Goal: Information Seeking & Learning: Learn about a topic

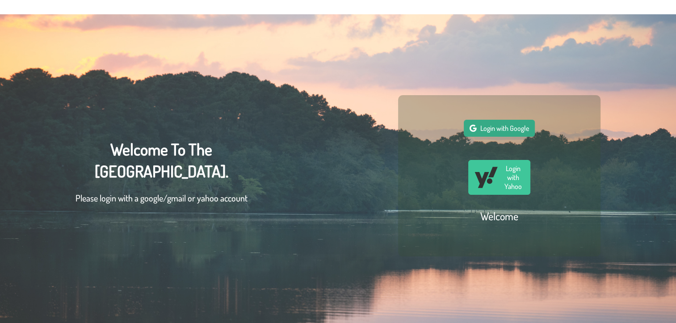
click at [514, 130] on span "Login with Google" at bounding box center [504, 128] width 49 height 9
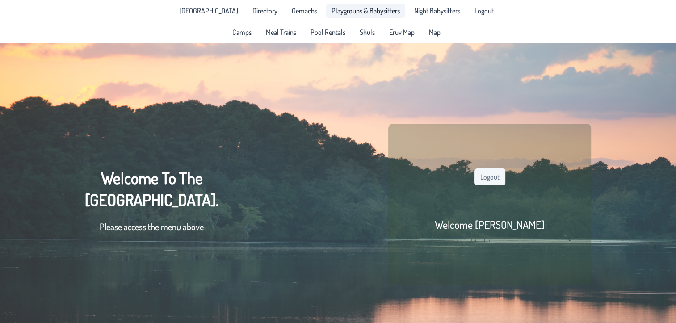
click at [338, 9] on span "Playgroups & Babysitters" at bounding box center [365, 10] width 68 height 7
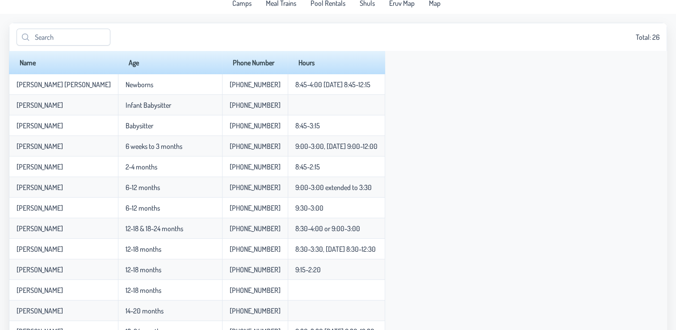
scroll to position [36, 0]
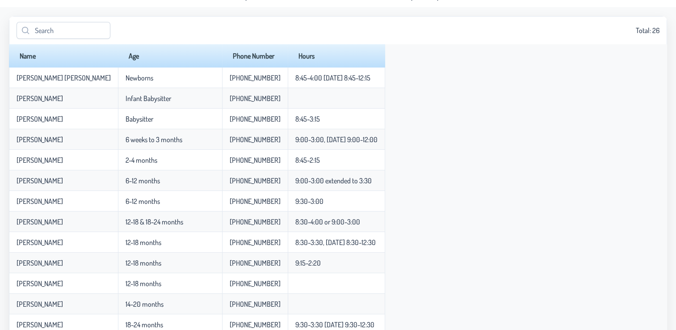
drag, startPoint x: 673, startPoint y: 126, endPoint x: 673, endPoint y: 131, distance: 5.4
click at [673, 131] on app-data "Total: 26 Name Age Phone Number Hours [PERSON_NAME] [PERSON_NAME] Newborns [PHO…" at bounding box center [338, 313] width 676 height 612
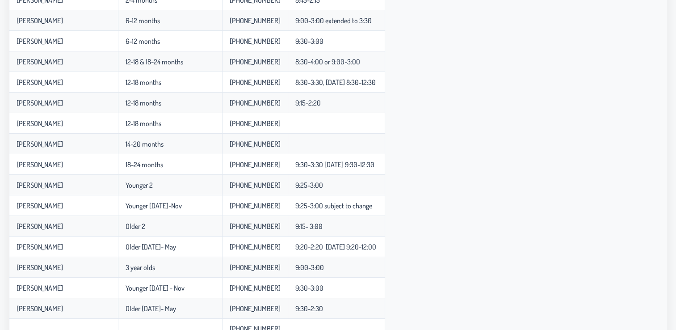
scroll to position [195, 0]
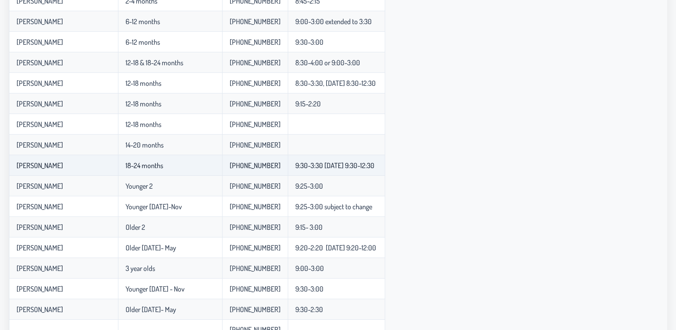
click at [311, 167] on p-celleditor "9:30-3:30 [DATE] 9:30-12:30" at bounding box center [334, 165] width 79 height 9
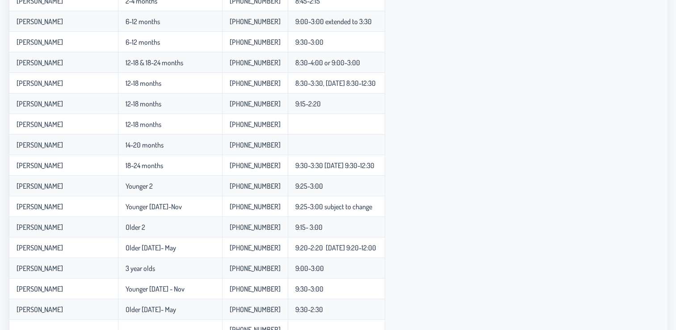
click at [417, 199] on div "Name Age Phone Number Hours [PERSON_NAME] [PERSON_NAME] Newborns [PHONE_NUMBER]…" at bounding box center [338, 168] width 658 height 566
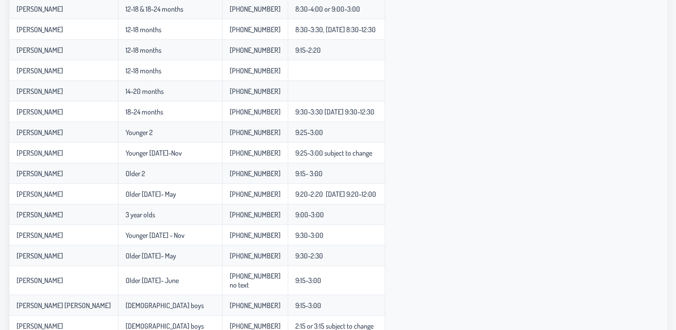
scroll to position [230, 0]
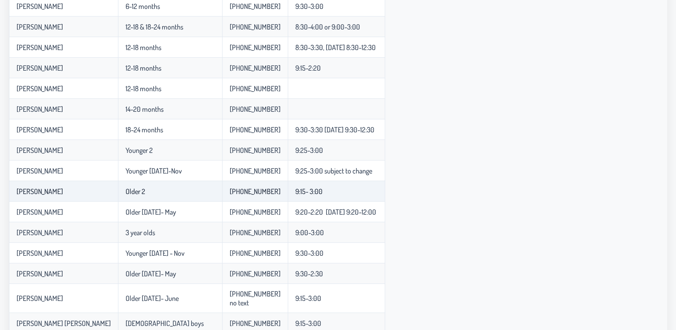
click at [288, 200] on td "9:15- 3:00" at bounding box center [336, 191] width 97 height 21
drag, startPoint x: 283, startPoint y: 200, endPoint x: 215, endPoint y: 200, distance: 67.9
click at [222, 200] on td "[PHONE_NUMBER]" at bounding box center [255, 191] width 66 height 21
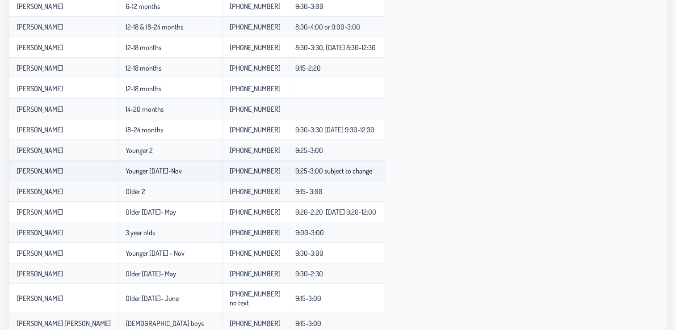
click at [230, 171] on p-celleditor "[PHONE_NUMBER]" at bounding box center [255, 170] width 51 height 9
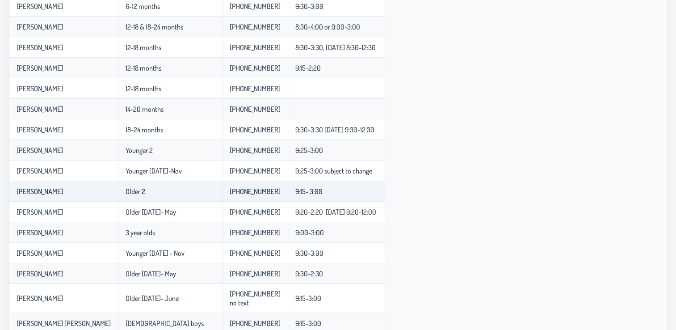
drag, startPoint x: 230, startPoint y: 171, endPoint x: 218, endPoint y: 192, distance: 24.2
click at [230, 192] on p-celleditor "[PHONE_NUMBER]" at bounding box center [255, 191] width 51 height 9
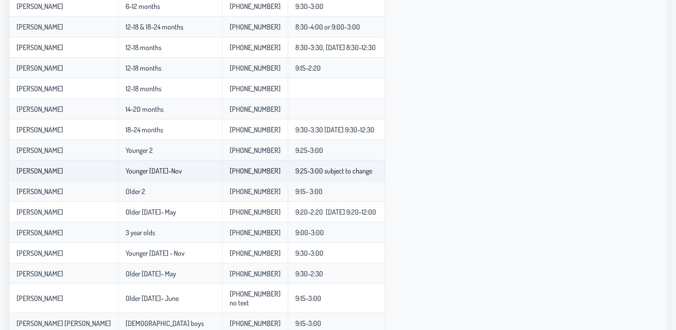
click at [230, 172] on p-celleditor "[PHONE_NUMBER]" at bounding box center [255, 170] width 51 height 9
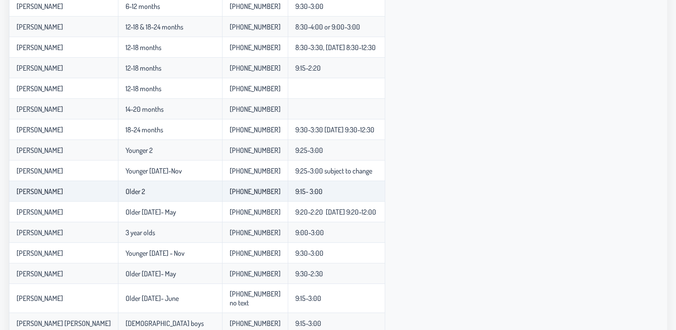
click at [295, 192] on p-celleditor "9:15- 3:00" at bounding box center [308, 191] width 27 height 9
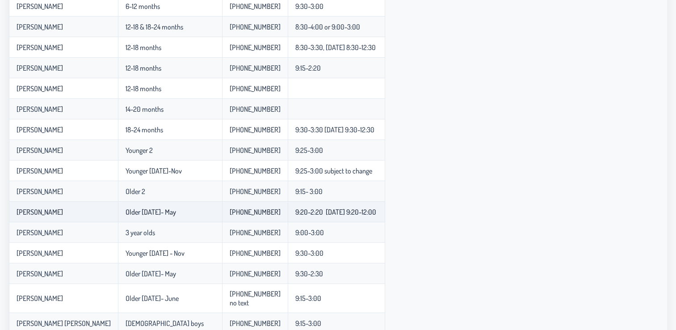
drag, startPoint x: 279, startPoint y: 192, endPoint x: 263, endPoint y: 215, distance: 28.0
click at [288, 215] on td "9:20-2:20 [DATE] 9:20-12:00" at bounding box center [336, 211] width 97 height 21
click at [230, 213] on p-celleditor "[PHONE_NUMBER]" at bounding box center [255, 211] width 51 height 9
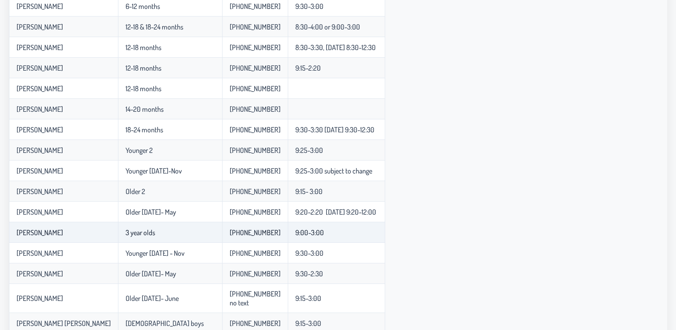
drag, startPoint x: 213, startPoint y: 213, endPoint x: 200, endPoint y: 228, distance: 19.0
click at [222, 228] on td "[PHONE_NUMBER]" at bounding box center [255, 232] width 66 height 21
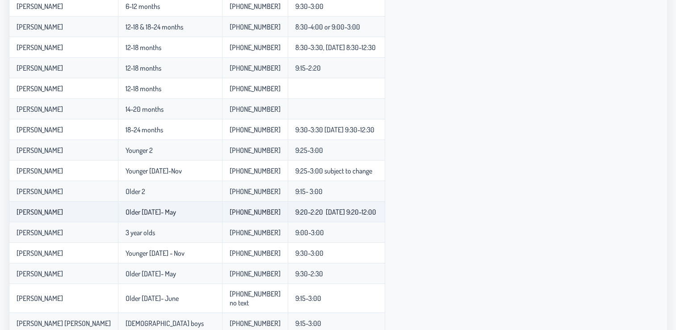
click at [144, 211] on p-celleditor "Older [DATE]- May" at bounding box center [150, 211] width 50 height 9
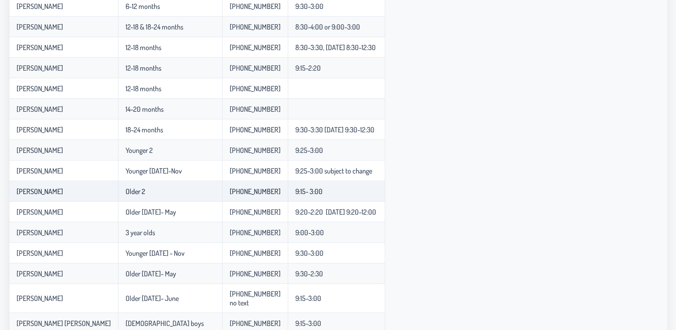
drag, startPoint x: 144, startPoint y: 211, endPoint x: 77, endPoint y: 190, distance: 70.2
click at [77, 190] on td "[PERSON_NAME]" at bounding box center [63, 191] width 109 height 21
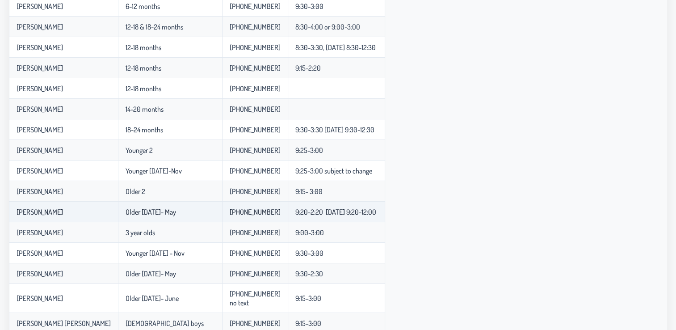
drag, startPoint x: 77, startPoint y: 190, endPoint x: 143, endPoint y: 209, distance: 68.8
click at [143, 209] on p-celleditor "Older [DATE]- May" at bounding box center [150, 211] width 50 height 9
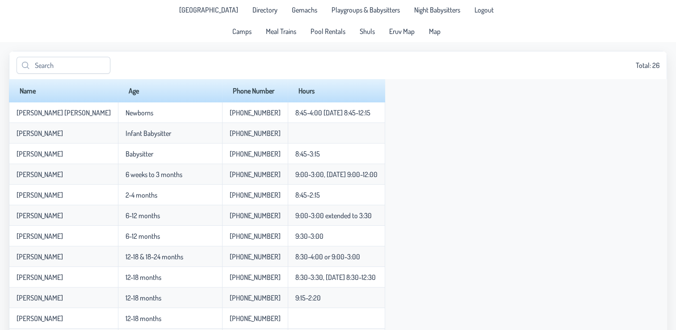
scroll to position [0, 0]
click at [252, 34] on link "Camps" at bounding box center [242, 32] width 30 height 14
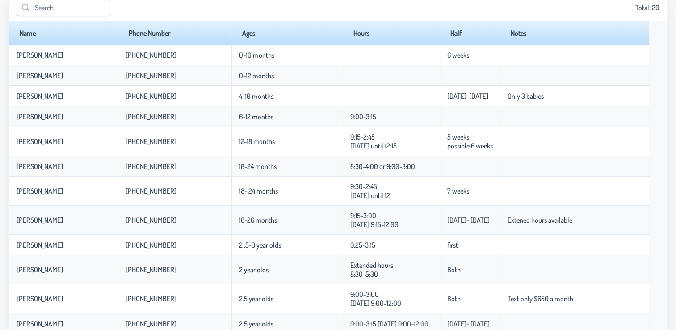
scroll to position [59, 0]
click at [354, 173] on td "8:30-4:00 or 9:00-3:00" at bounding box center [391, 165] width 97 height 21
drag, startPoint x: 354, startPoint y: 173, endPoint x: 342, endPoint y: 224, distance: 51.9
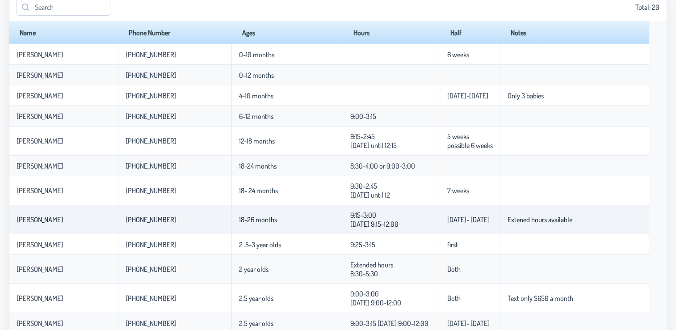
click at [350, 224] on p-celleditor "9:15-3:00 [DATE] 9:15-12:00" at bounding box center [374, 219] width 48 height 18
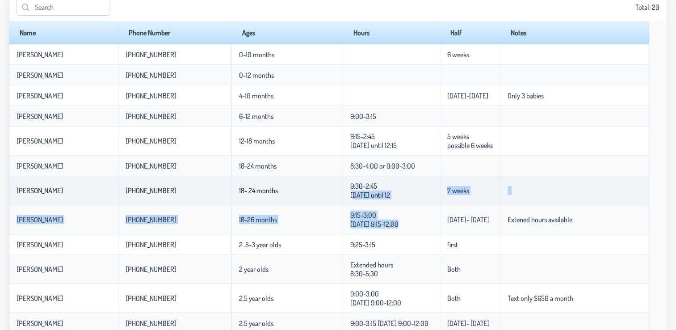
drag, startPoint x: 342, startPoint y: 224, endPoint x: 336, endPoint y: 203, distance: 21.3
click at [336, 203] on tbody "[PERSON_NAME] [PHONE_NUMBER] 0-10 months 6 weeks [PERSON_NAME] [PHONE_NUMBER] 0…" at bounding box center [329, 309] width 640 height 531
click at [343, 203] on td "9:30-2:45 [DATE] until 12" at bounding box center [391, 190] width 97 height 29
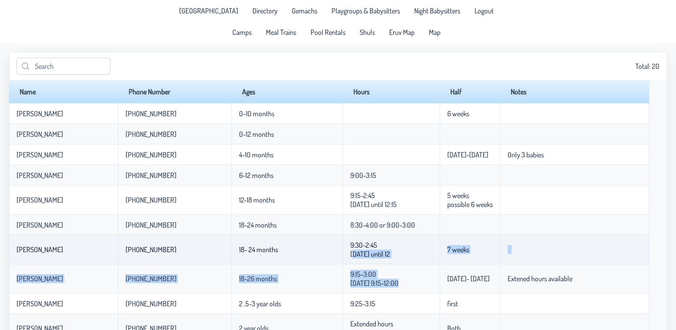
scroll to position [0, 0]
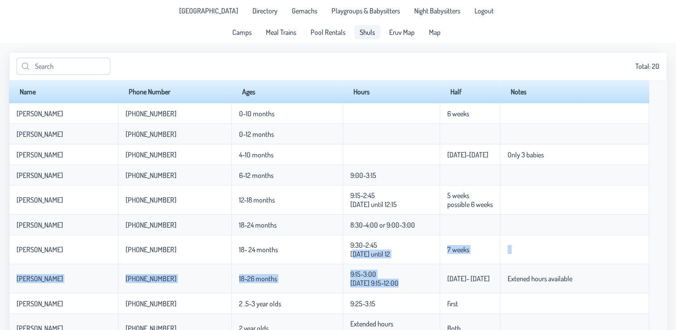
click at [358, 38] on link "Shuls" at bounding box center [367, 32] width 26 height 14
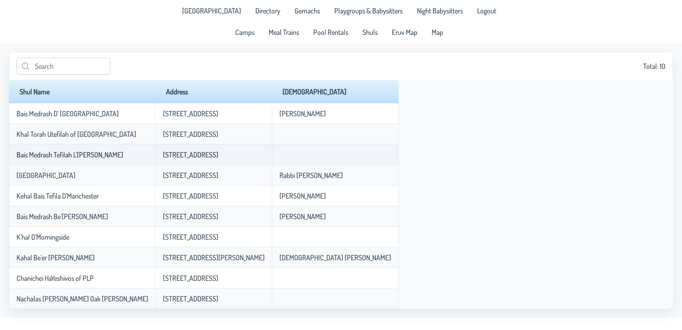
click at [155, 164] on td "[STREET_ADDRESS]" at bounding box center [213, 154] width 117 height 21
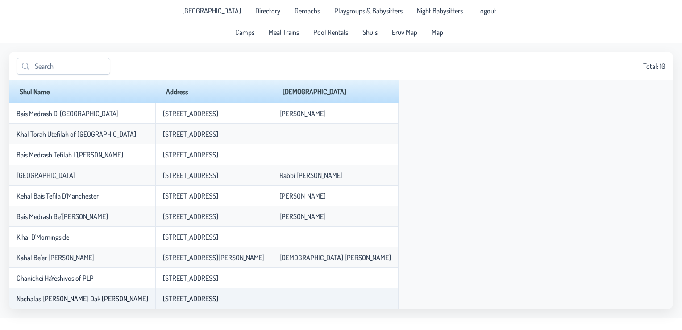
click at [163, 301] on p-celleditor "[STREET_ADDRESS]" at bounding box center [190, 298] width 55 height 9
drag, startPoint x: 144, startPoint y: 301, endPoint x: 84, endPoint y: 303, distance: 60.8
click at [84, 303] on tr "Nachalas [PERSON_NAME] Oak [PERSON_NAME] [STREET_ADDRESS]" at bounding box center [204, 298] width 390 height 21
click at [84, 303] on p-celleditor "Nachalas [PERSON_NAME] Oak [PERSON_NAME]" at bounding box center [83, 298] width 132 height 9
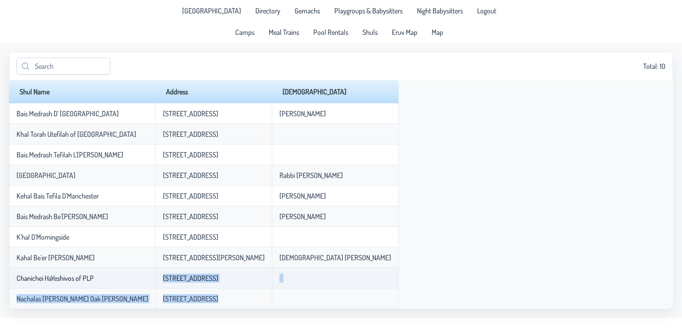
drag, startPoint x: 84, startPoint y: 303, endPoint x: 127, endPoint y: 279, distance: 50.0
click at [127, 279] on tbody "Bais [GEOGRAPHIC_DATA] [STREET_ADDRESS] [PERSON_NAME] Khal Torah Utefilah of [G…" at bounding box center [204, 205] width 390 height 205
click at [163, 279] on p-celleditor "[STREET_ADDRESS]" at bounding box center [190, 277] width 55 height 9
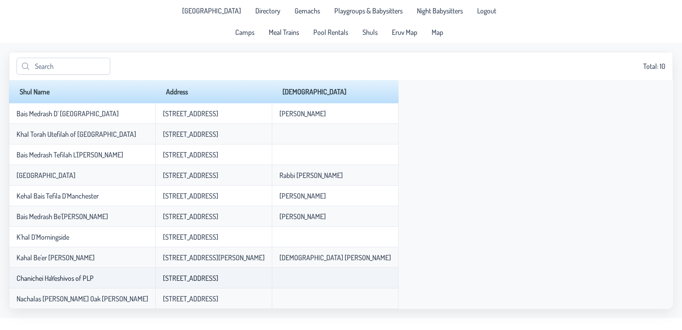
drag, startPoint x: 127, startPoint y: 279, endPoint x: 232, endPoint y: 270, distance: 105.3
click at [272, 270] on td at bounding box center [335, 278] width 127 height 21
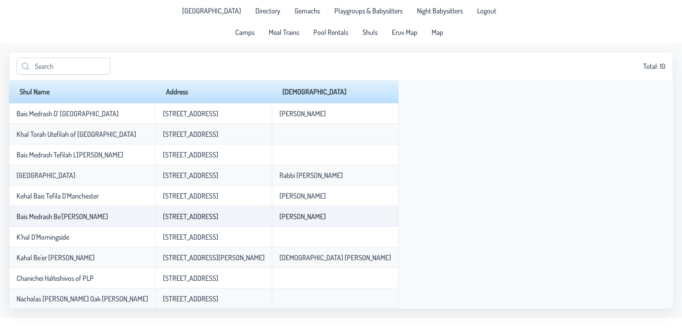
click at [280, 221] on p-celleditor "[PERSON_NAME]" at bounding box center [303, 216] width 46 height 9
drag, startPoint x: 246, startPoint y: 221, endPoint x: 236, endPoint y: 253, distance: 33.5
click at [280, 253] on p-celleditor "[DEMOGRAPHIC_DATA] [PERSON_NAME]" at bounding box center [336, 257] width 112 height 9
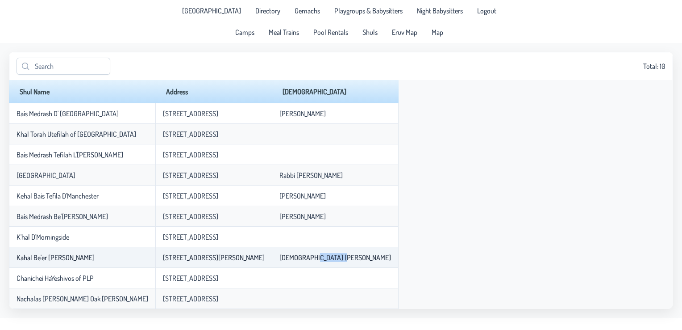
click at [280, 253] on p-celleditor "[DEMOGRAPHIC_DATA] [PERSON_NAME]" at bounding box center [336, 257] width 112 height 9
click at [272, 253] on td "[DEMOGRAPHIC_DATA] [PERSON_NAME]" at bounding box center [335, 257] width 127 height 21
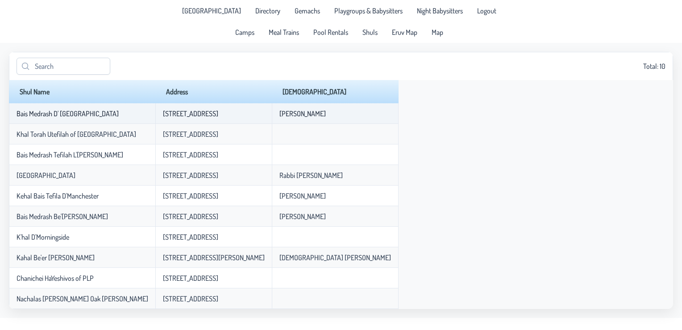
drag, startPoint x: 236, startPoint y: 253, endPoint x: 225, endPoint y: 122, distance: 130.9
click at [272, 122] on td "[PERSON_NAME]" at bounding box center [335, 113] width 127 height 21
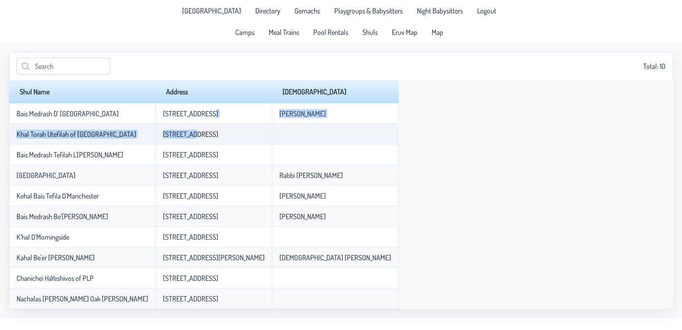
drag, startPoint x: 175, startPoint y: 121, endPoint x: 159, endPoint y: 125, distance: 16.6
click at [159, 125] on tbody "Bais [GEOGRAPHIC_DATA] [STREET_ADDRESS] [PERSON_NAME] Khal Torah Utefilah of [G…" at bounding box center [204, 205] width 390 height 205
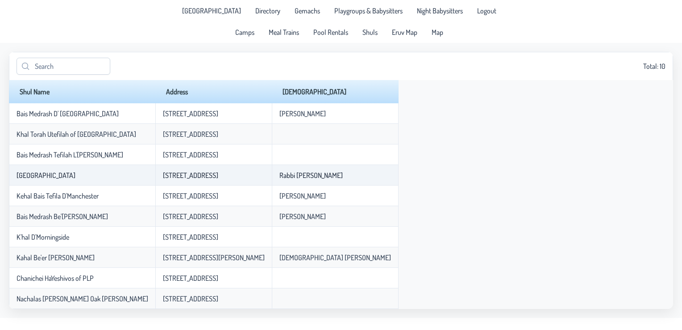
drag, startPoint x: 159, startPoint y: 125, endPoint x: 144, endPoint y: 176, distance: 53.3
click at [163, 176] on p-celleditor "[STREET_ADDRESS]" at bounding box center [190, 175] width 55 height 9
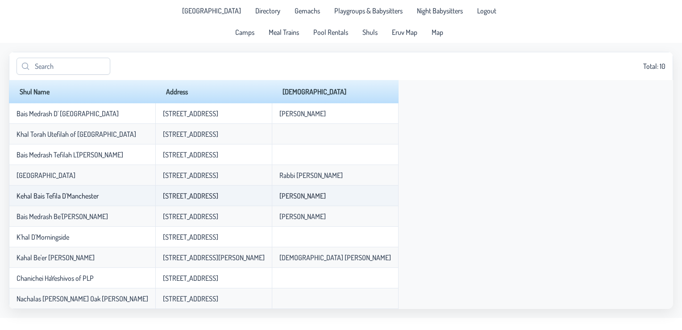
click at [163, 199] on p-celleditor "[STREET_ADDRESS]" at bounding box center [190, 195] width 55 height 9
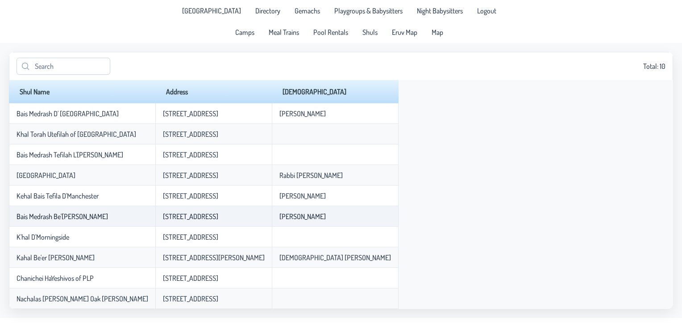
drag, startPoint x: 142, startPoint y: 199, endPoint x: 138, endPoint y: 222, distance: 23.7
click at [155, 222] on td "[STREET_ADDRESS]" at bounding box center [213, 216] width 117 height 21
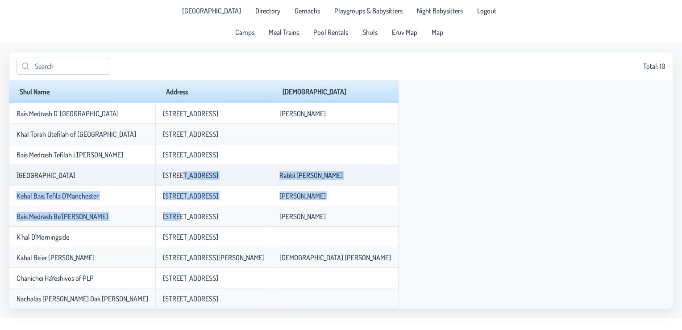
drag, startPoint x: 138, startPoint y: 222, endPoint x: 141, endPoint y: 174, distance: 48.4
click at [141, 174] on tbody "Bais [GEOGRAPHIC_DATA] [STREET_ADDRESS] [PERSON_NAME] Khal Torah Utefilah of [G…" at bounding box center [204, 205] width 390 height 205
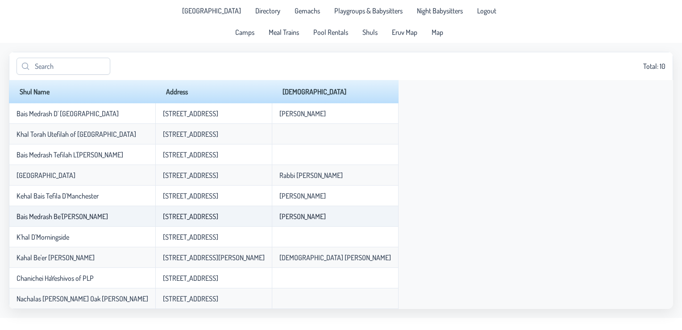
drag, startPoint x: 141, startPoint y: 174, endPoint x: 149, endPoint y: 222, distance: 48.9
click at [155, 222] on td "[STREET_ADDRESS]" at bounding box center [213, 216] width 117 height 21
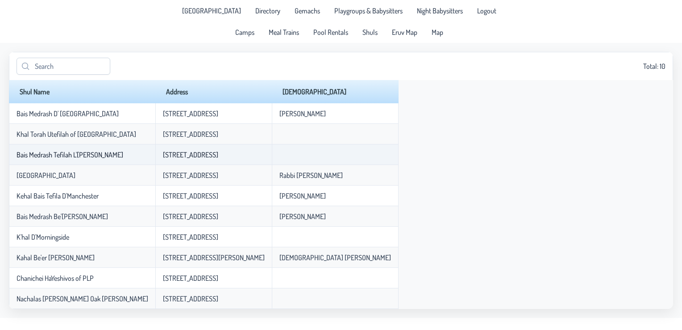
click at [167, 163] on td "[STREET_ADDRESS]" at bounding box center [213, 154] width 117 height 21
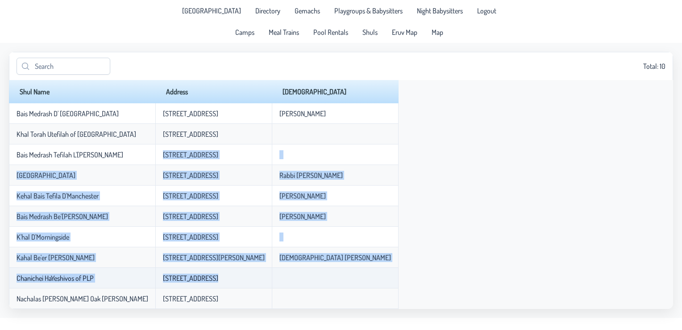
drag, startPoint x: 167, startPoint y: 163, endPoint x: 133, endPoint y: 274, distance: 115.8
click at [133, 274] on tbody "Bais [GEOGRAPHIC_DATA] [STREET_ADDRESS] [PERSON_NAME] Khal Torah Utefilah of [G…" at bounding box center [204, 205] width 390 height 205
click at [163, 274] on p-celleditor "[STREET_ADDRESS]" at bounding box center [190, 277] width 55 height 9
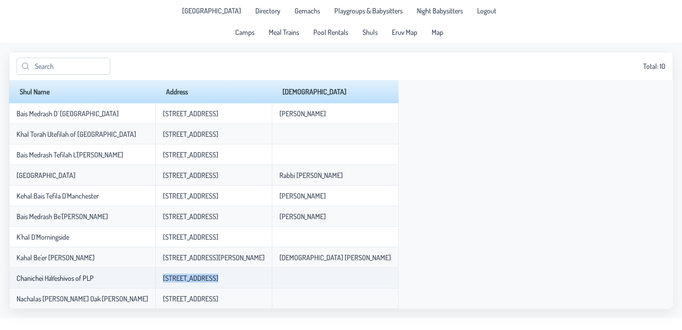
click at [163, 274] on p-celleditor "[STREET_ADDRESS]" at bounding box center [190, 277] width 55 height 9
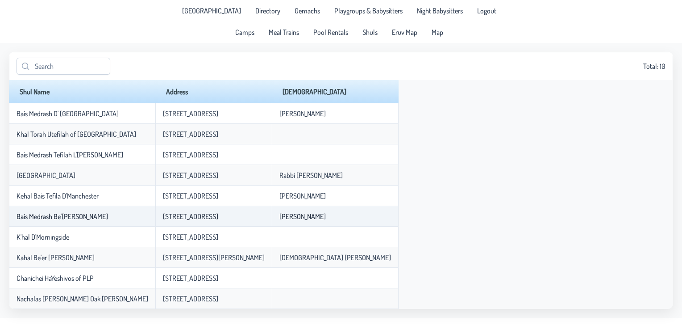
drag, startPoint x: 133, startPoint y: 274, endPoint x: 230, endPoint y: 209, distance: 116.8
click at [272, 209] on td "[PERSON_NAME]" at bounding box center [335, 216] width 127 height 21
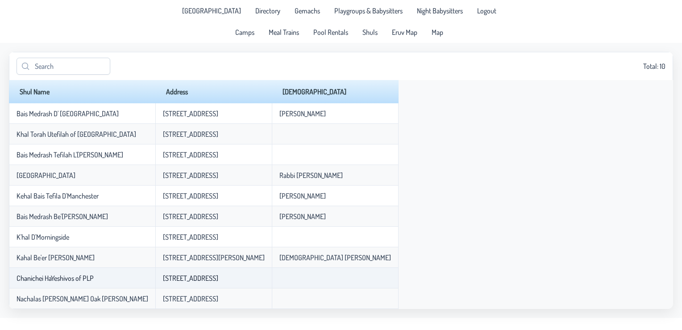
click at [174, 272] on td "[STREET_ADDRESS]" at bounding box center [213, 278] width 117 height 21
click at [174, 277] on td "[STREET_ADDRESS]" at bounding box center [213, 278] width 117 height 21
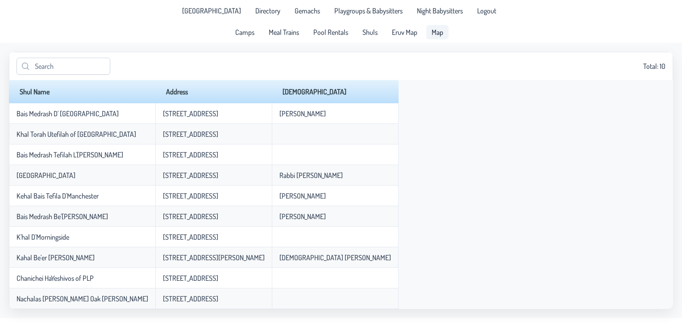
click at [436, 31] on span "Map" at bounding box center [438, 32] width 12 height 7
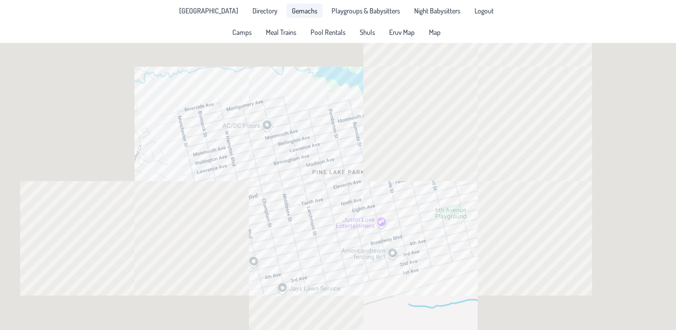
click at [297, 7] on span "Gemachs" at bounding box center [304, 10] width 25 height 7
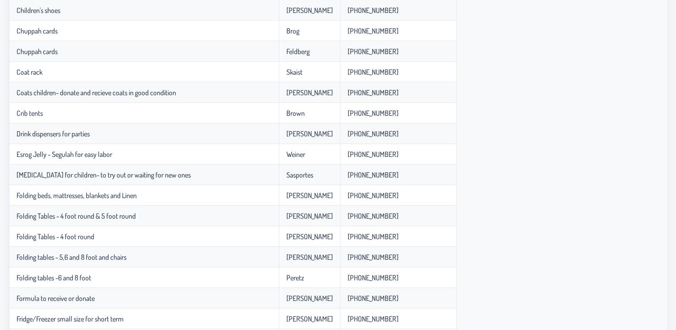
scroll to position [389, 0]
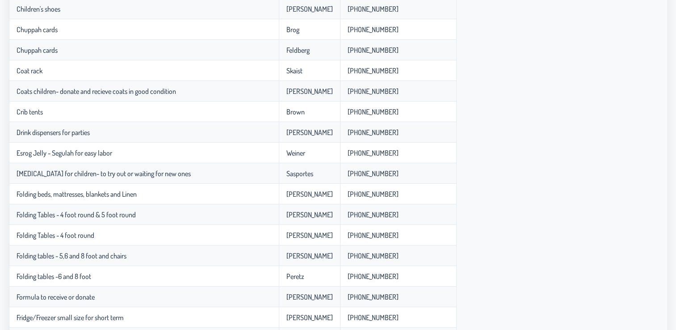
drag, startPoint x: 669, startPoint y: 187, endPoint x: 670, endPoint y: 194, distance: 7.2
click at [670, 194] on app-data "Total: 50 Gemach Name Phone Number Air conditioners - portable several units fo…" at bounding box center [338, 215] width 676 height 1122
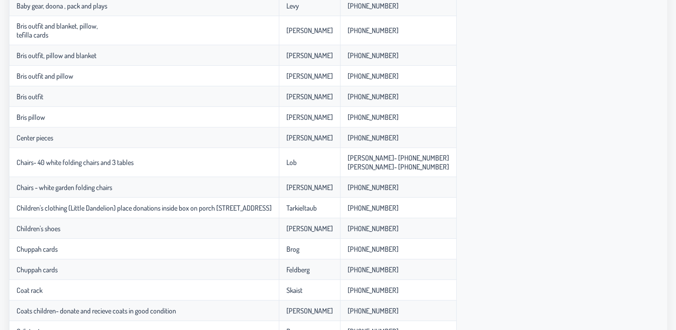
scroll to position [130, 0]
